Goal: Find specific fact: Find specific fact

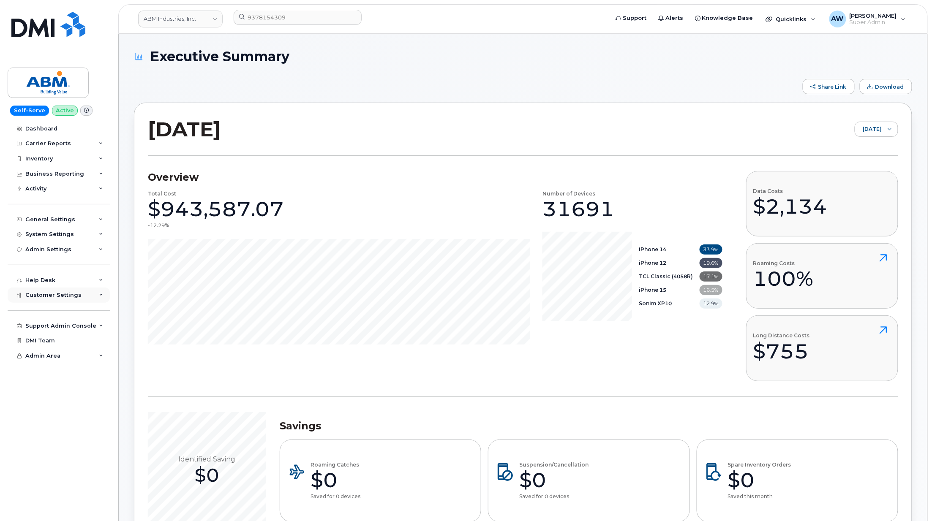
click at [89, 290] on div "Customer Settings" at bounding box center [59, 295] width 102 height 15
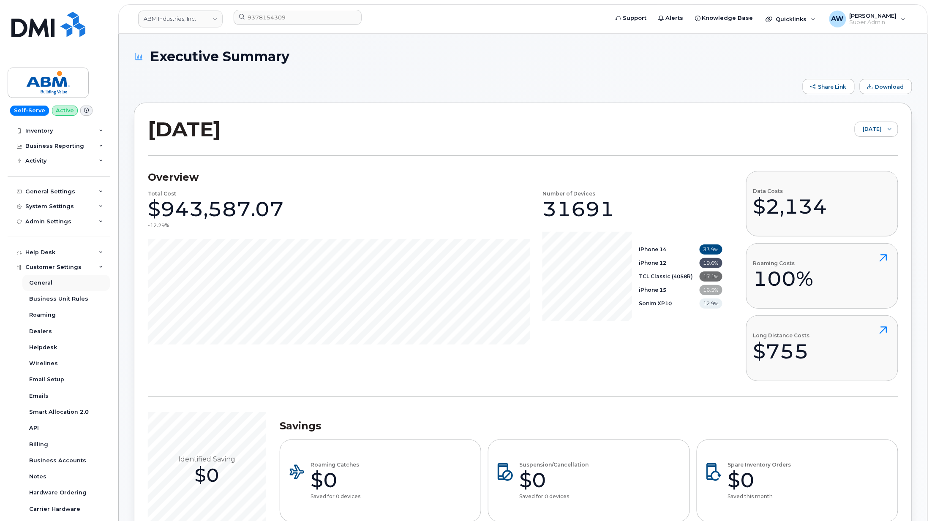
scroll to position [56, 0]
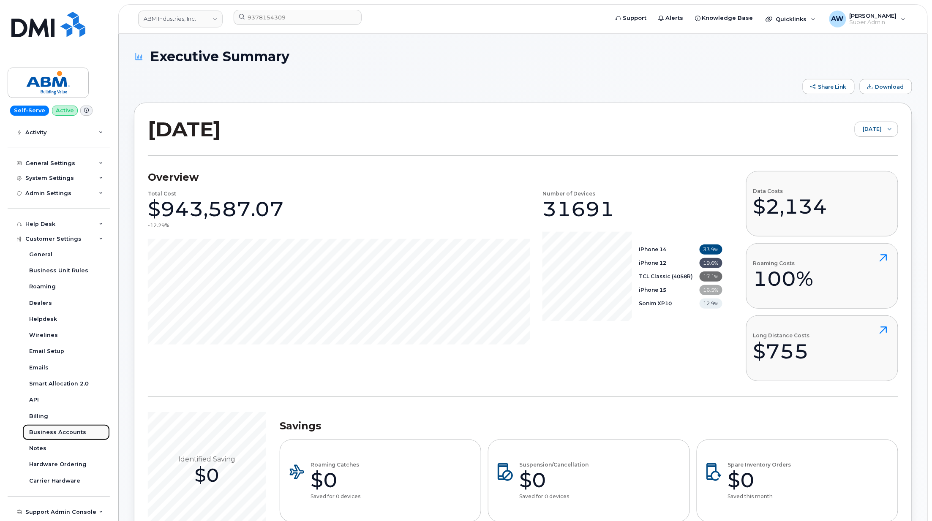
click at [60, 429] on div "Business Accounts" at bounding box center [57, 433] width 57 height 8
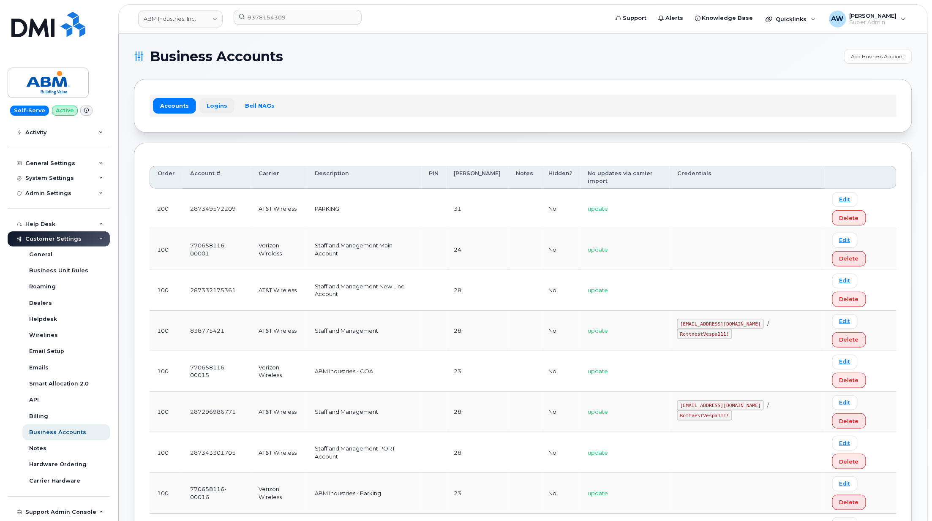
click at [210, 102] on link "Logins" at bounding box center [216, 105] width 35 height 15
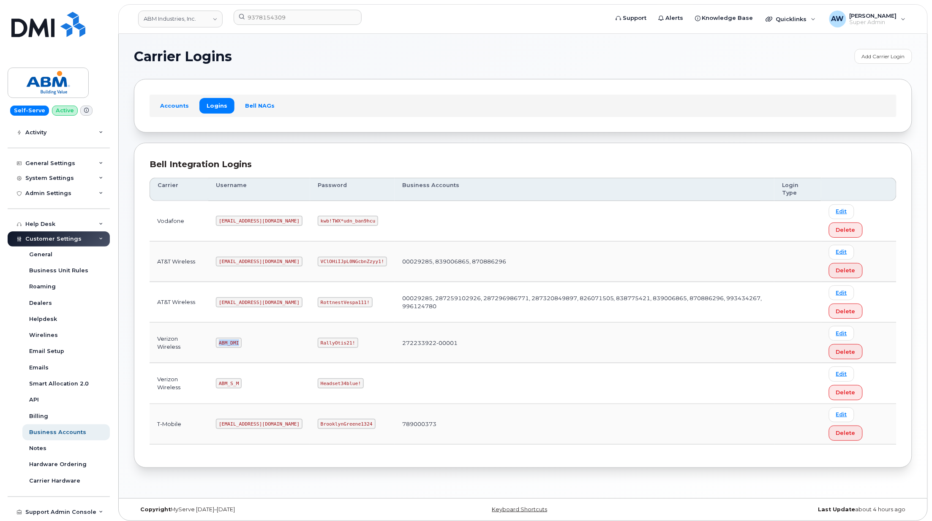
drag, startPoint x: 220, startPoint y: 346, endPoint x: 252, endPoint y: 348, distance: 32.2
click at [252, 348] on td "ABM_DMI" at bounding box center [259, 343] width 102 height 41
copy code "ABM_DMI"
drag, startPoint x: 291, startPoint y: 345, endPoint x: 335, endPoint y: 346, distance: 43.6
click at [335, 346] on td "RallyOtis21!" at bounding box center [352, 343] width 85 height 41
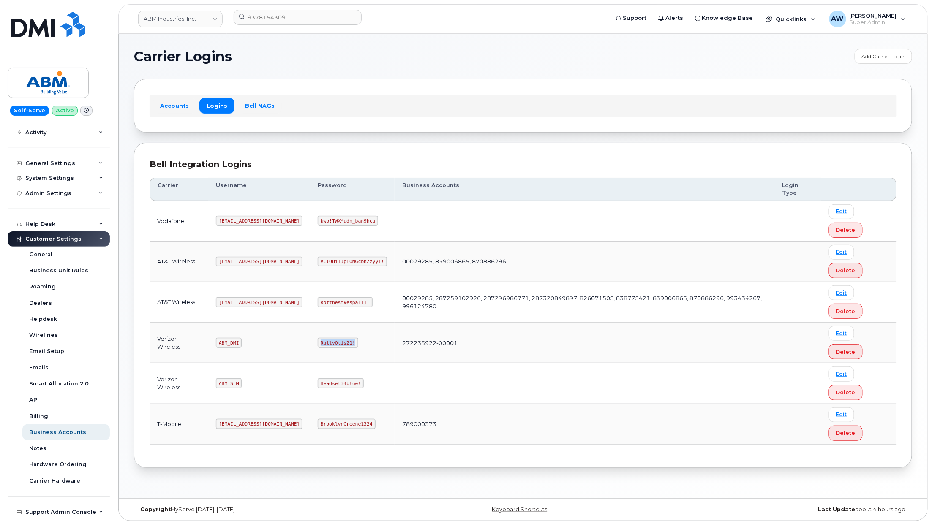
copy code "RallyOtis21!"
